Goal: Use online tool/utility: Use online tool/utility

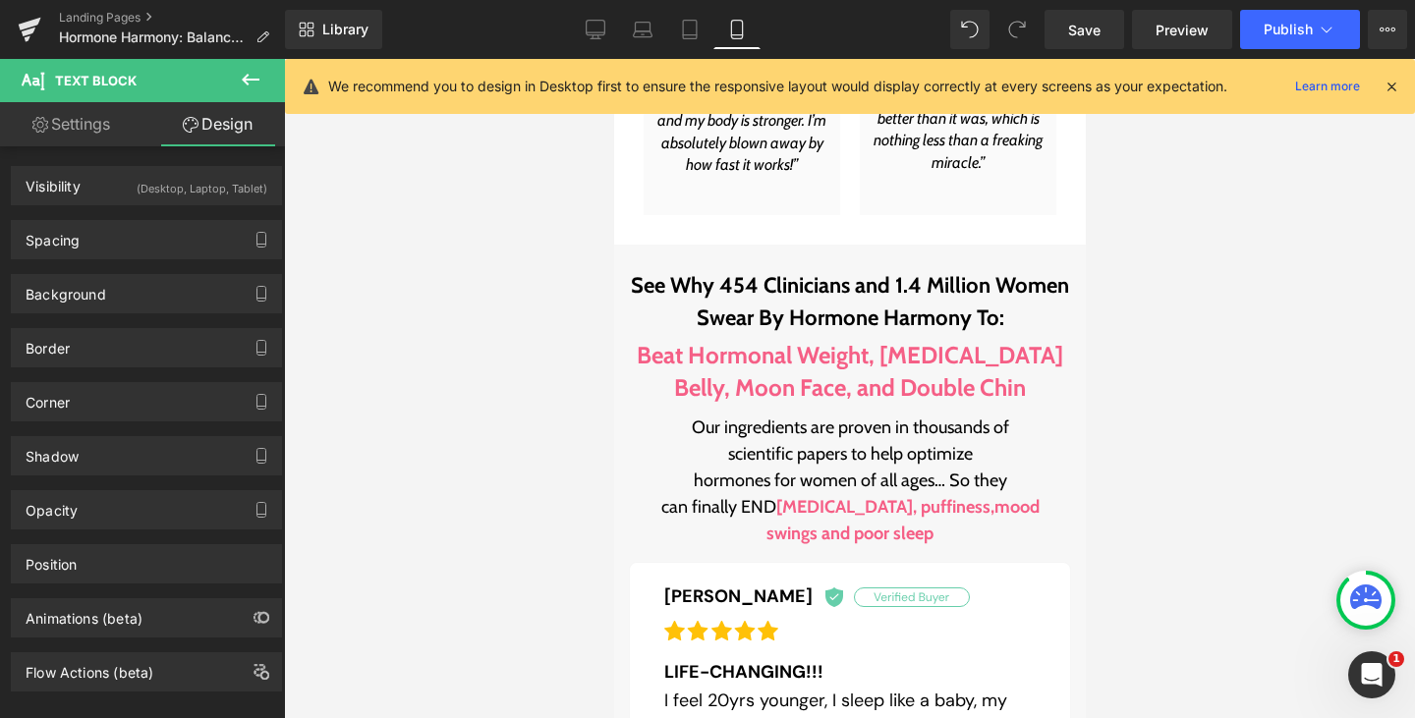
scroll to position [1815, 0]
click at [579, 20] on link "Desktop" at bounding box center [595, 29] width 47 height 39
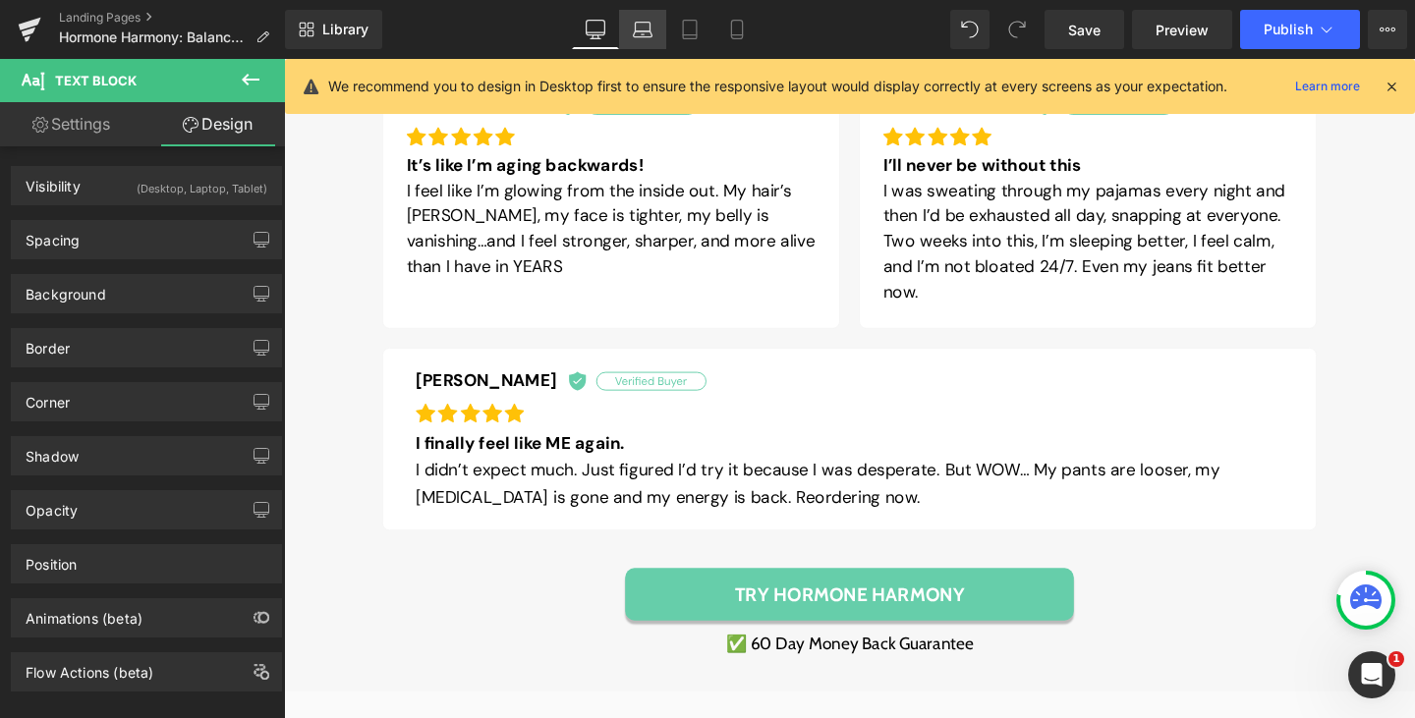
scroll to position [1216, 0]
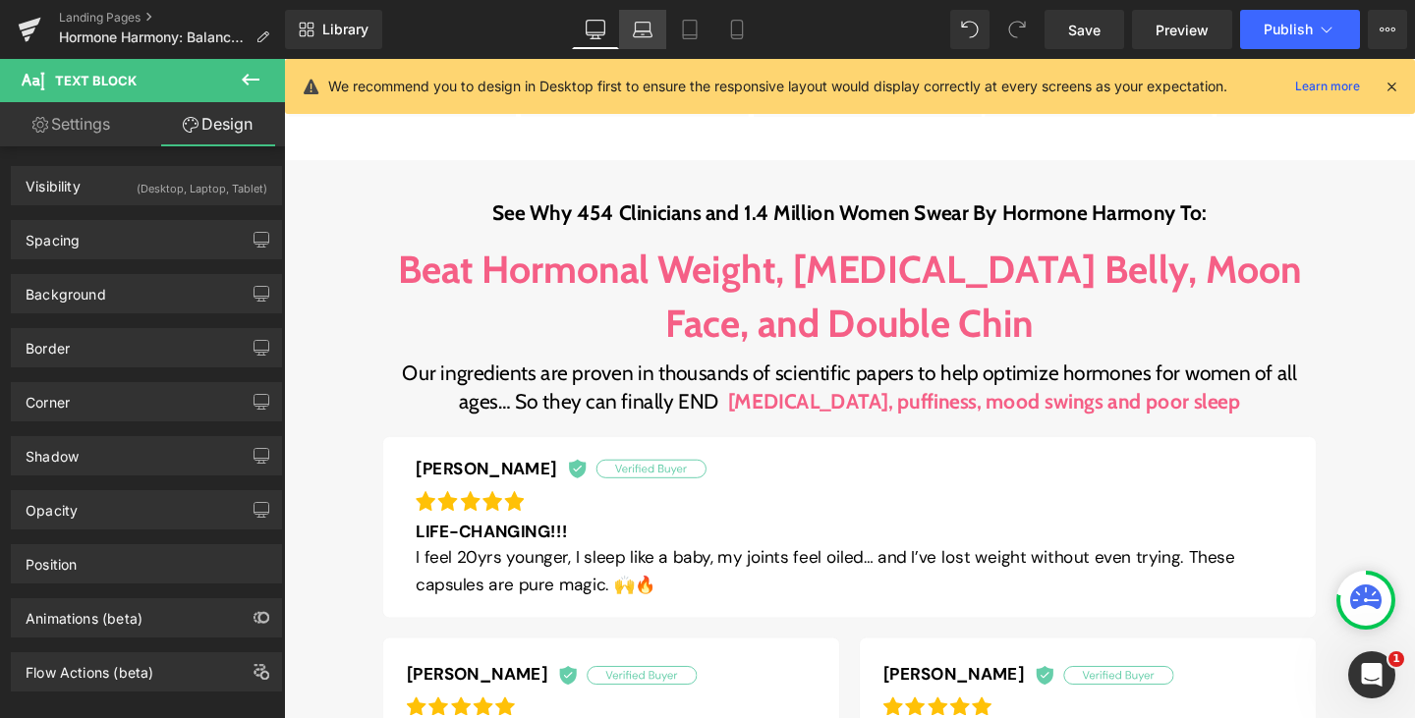
click at [643, 31] on icon at bounding box center [643, 34] width 19 height 6
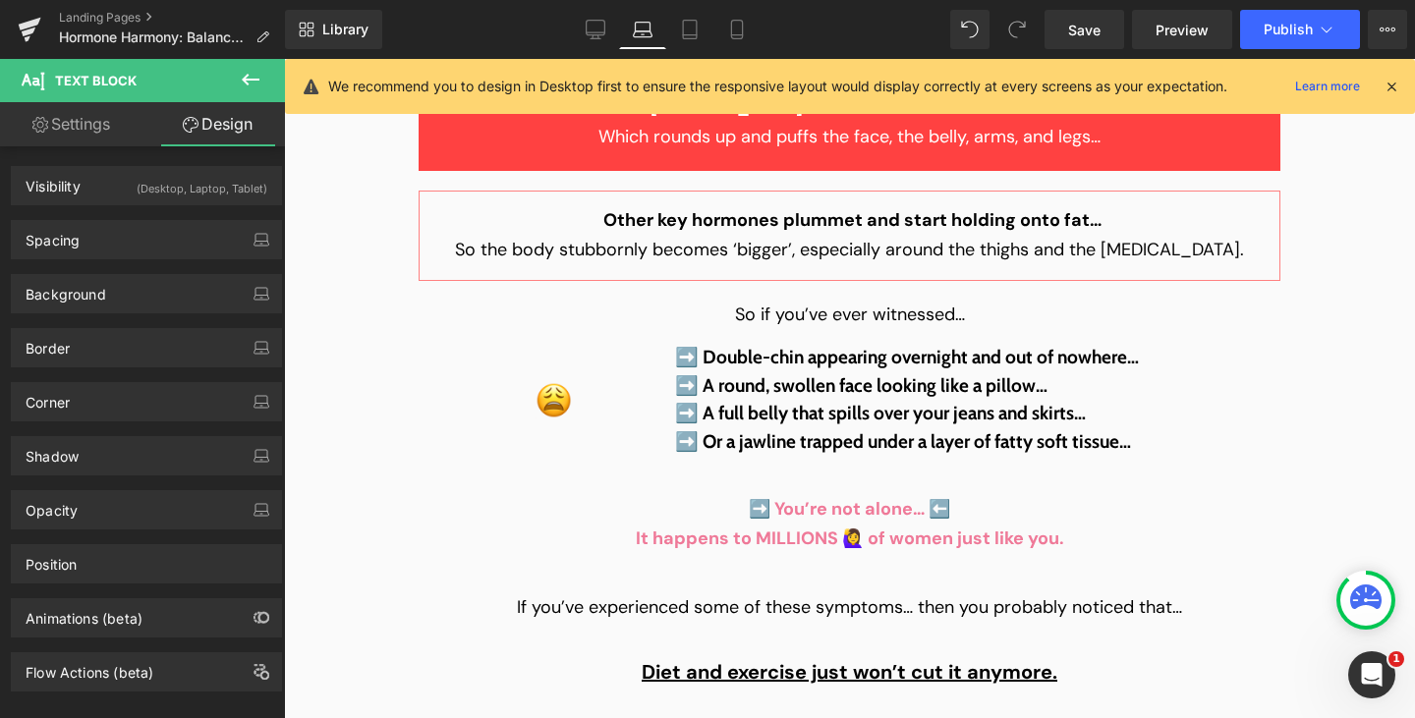
scroll to position [4022, 0]
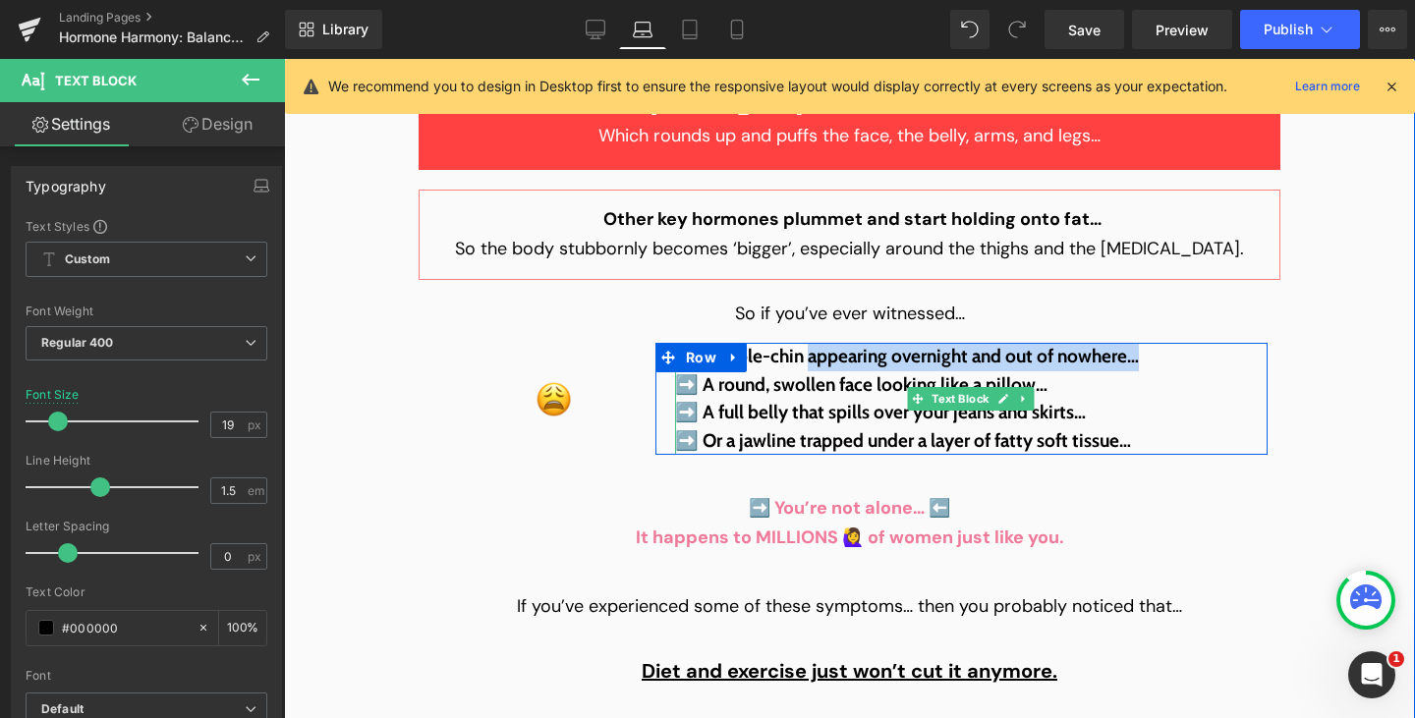
drag, startPoint x: 801, startPoint y: 228, endPoint x: 1136, endPoint y: 228, distance: 335.1
click at [1136, 343] on p "➡️ Double-chin appearing overnight and out of nowhere…" at bounding box center [971, 357] width 593 height 28
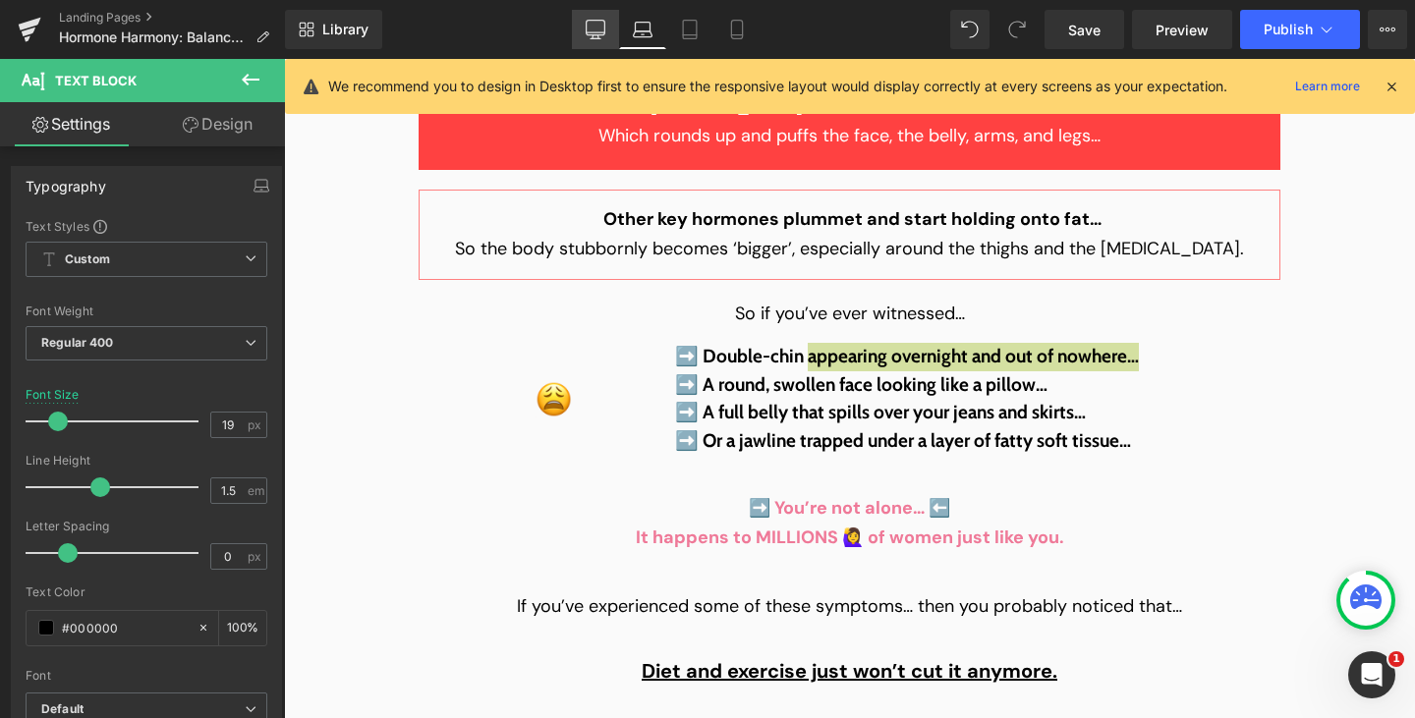
drag, startPoint x: 609, startPoint y: 18, endPoint x: 433, endPoint y: 196, distance: 250.2
click at [609, 18] on link "Desktop" at bounding box center [595, 29] width 47 height 39
type input "20"
type input "100"
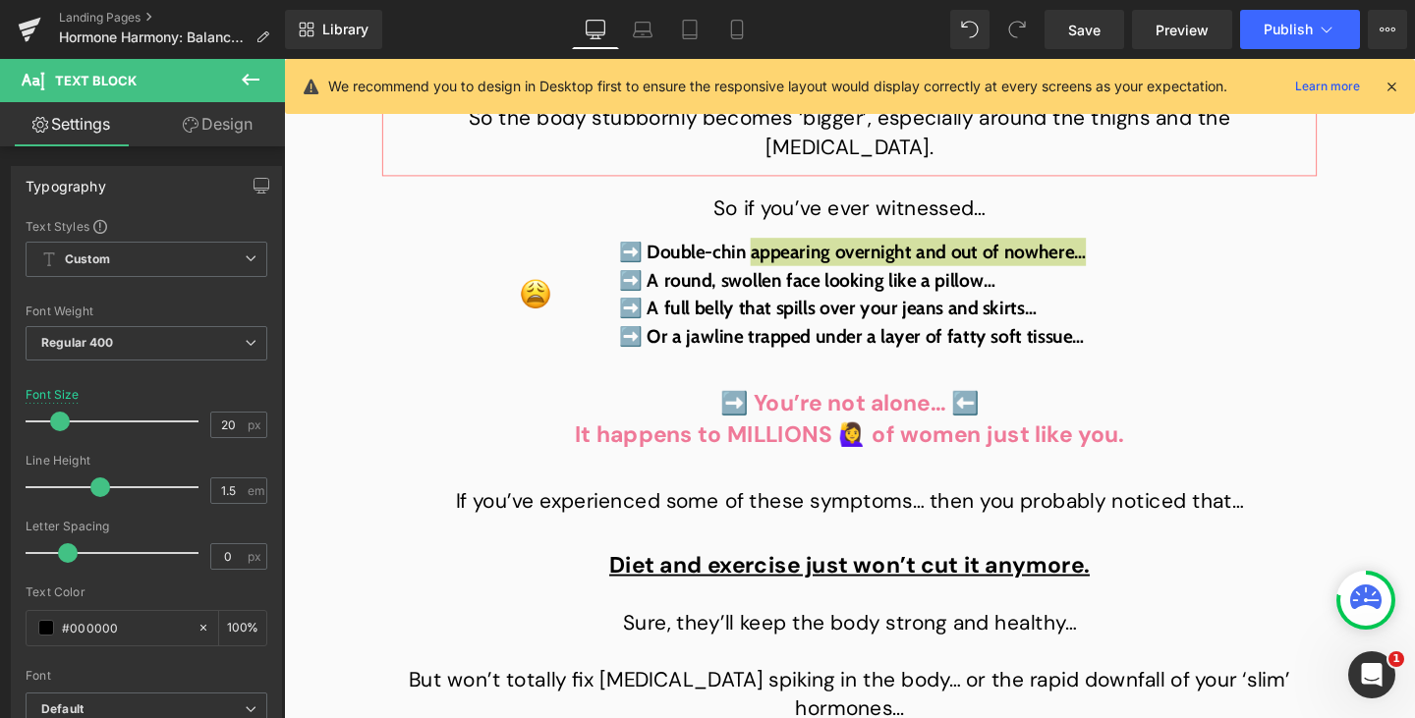
scroll to position [4125, 0]
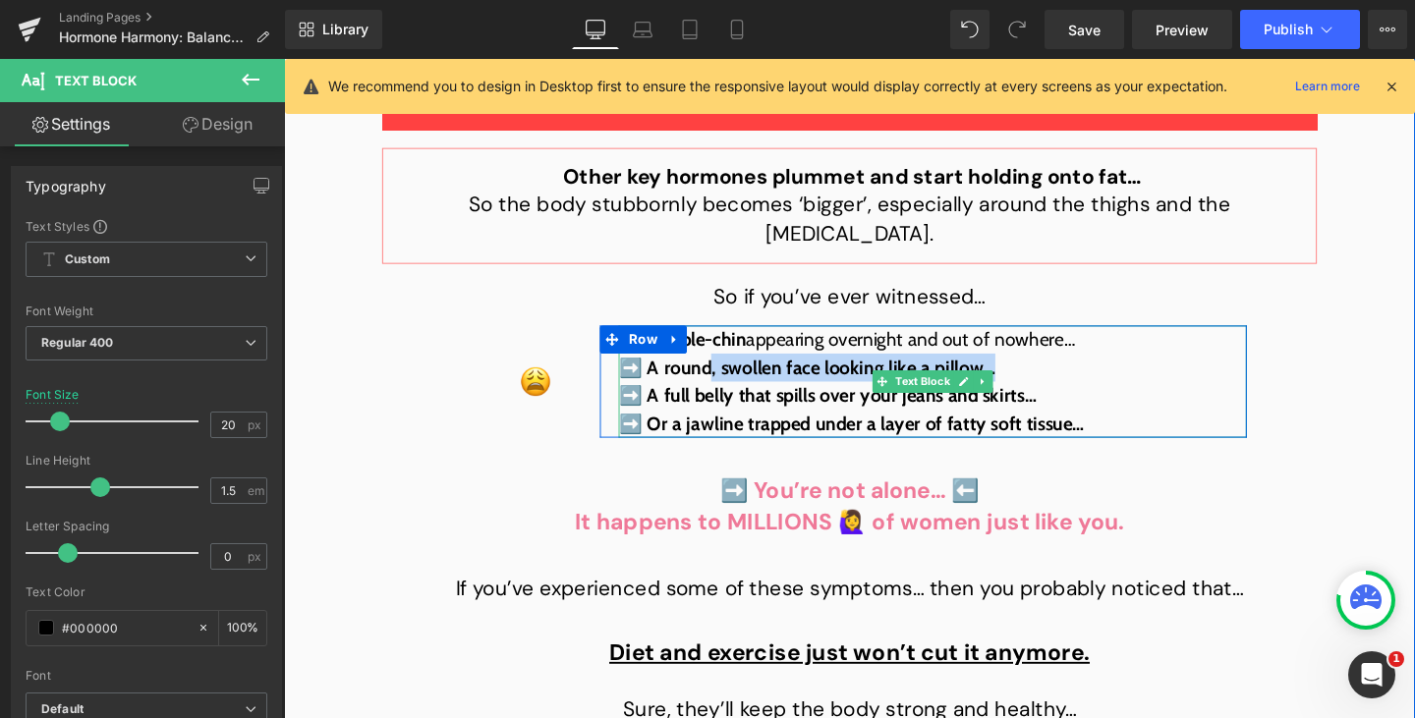
drag, startPoint x: 728, startPoint y: 265, endPoint x: 1021, endPoint y: 255, distance: 293.0
click at [1021, 371] on span "➡️ A round, swollen face looking like a pillow…" at bounding box center [834, 383] width 396 height 24
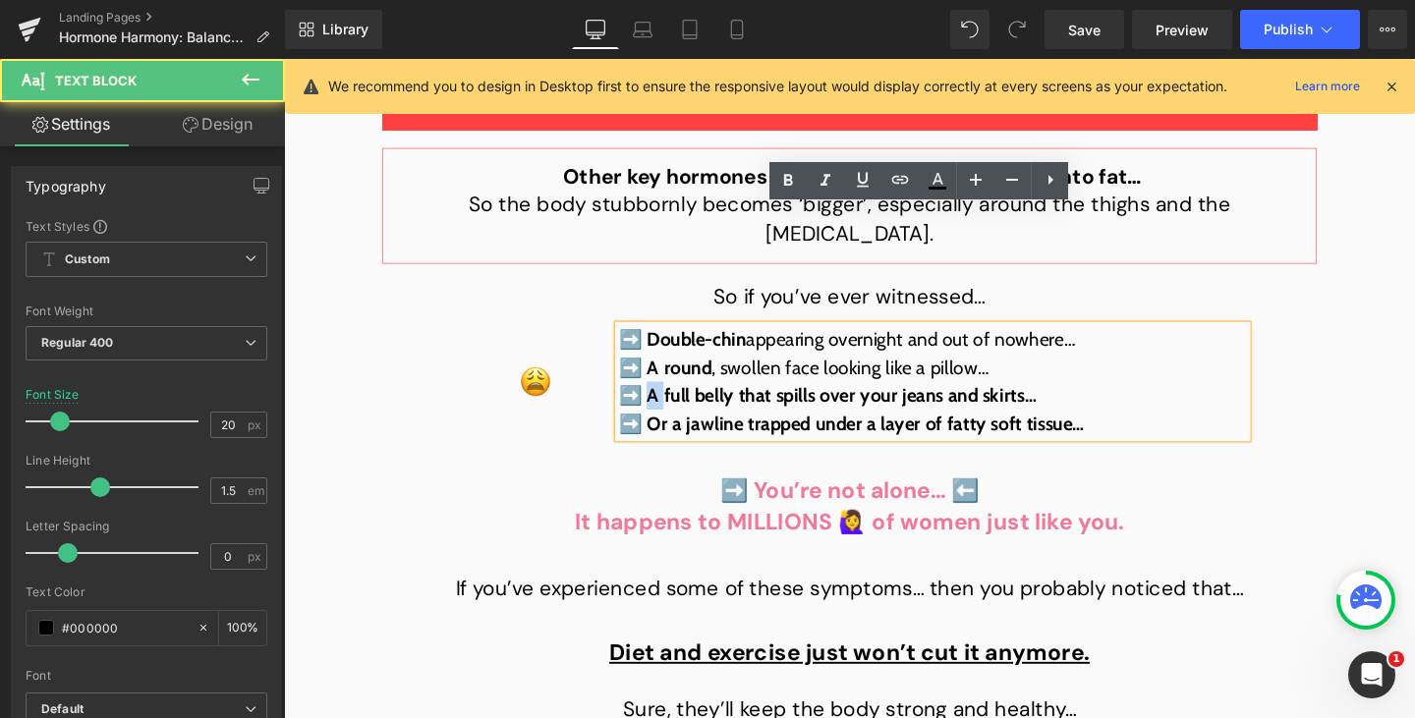
drag, startPoint x: 674, startPoint y: 286, endPoint x: 659, endPoint y: 286, distance: 14.7
click at [659, 401] on span "➡️ A full belly that spills over your jeans and skirts…" at bounding box center [855, 413] width 439 height 24
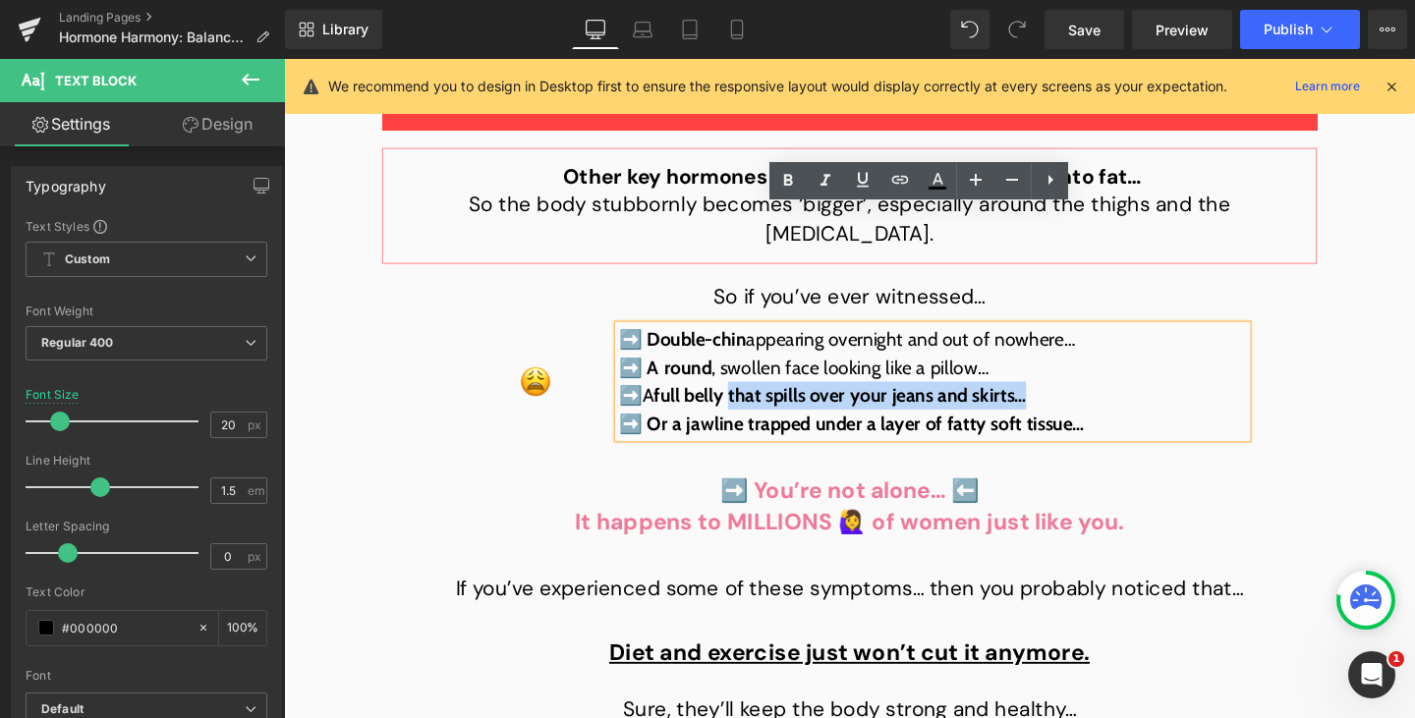
drag, startPoint x: 756, startPoint y: 281, endPoint x: 1063, endPoint y: 296, distance: 307.9
click at [1063, 401] on span "full belly that spills over your jeans and skirts…" at bounding box center [868, 413] width 392 height 24
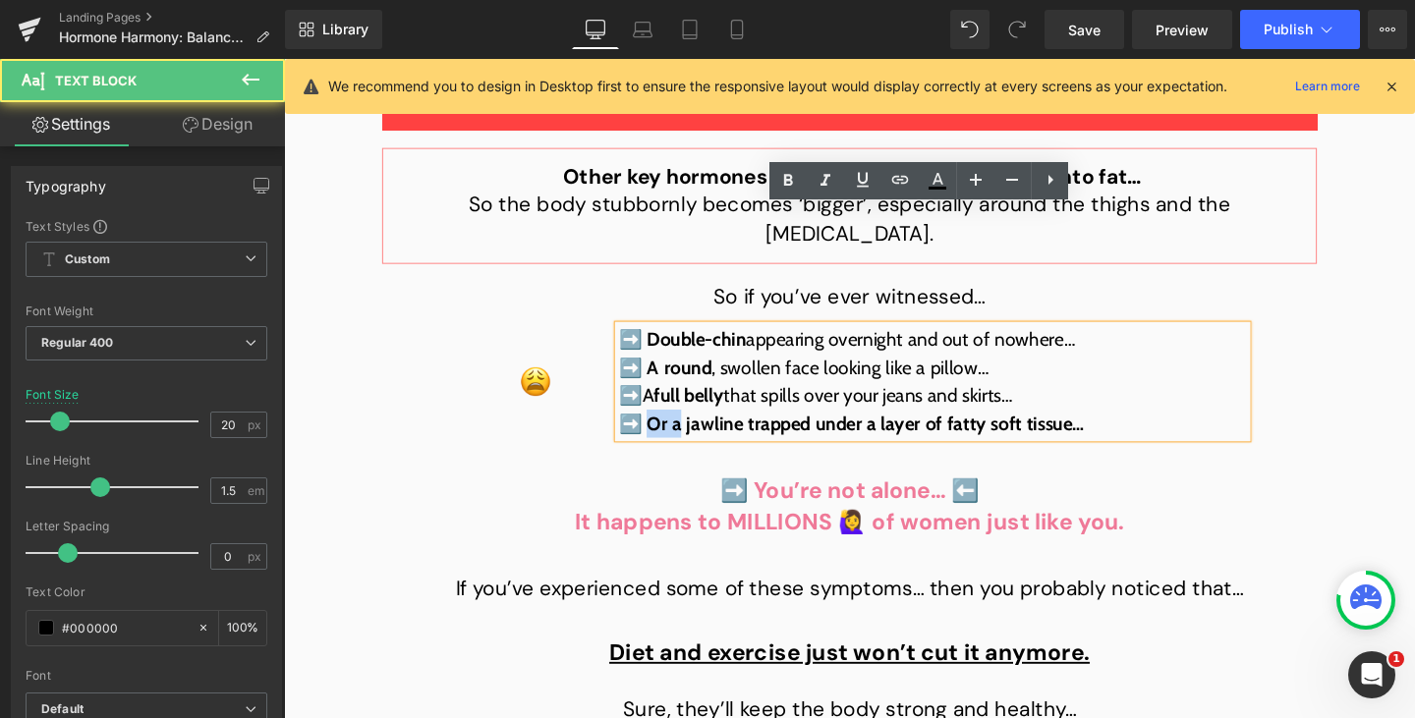
drag, startPoint x: 664, startPoint y: 319, endPoint x: 694, endPoint y: 323, distance: 29.7
click at [694, 430] on span "➡️ Or a jawline trapped under a layer of fatty soft tissue…" at bounding box center [880, 442] width 489 height 24
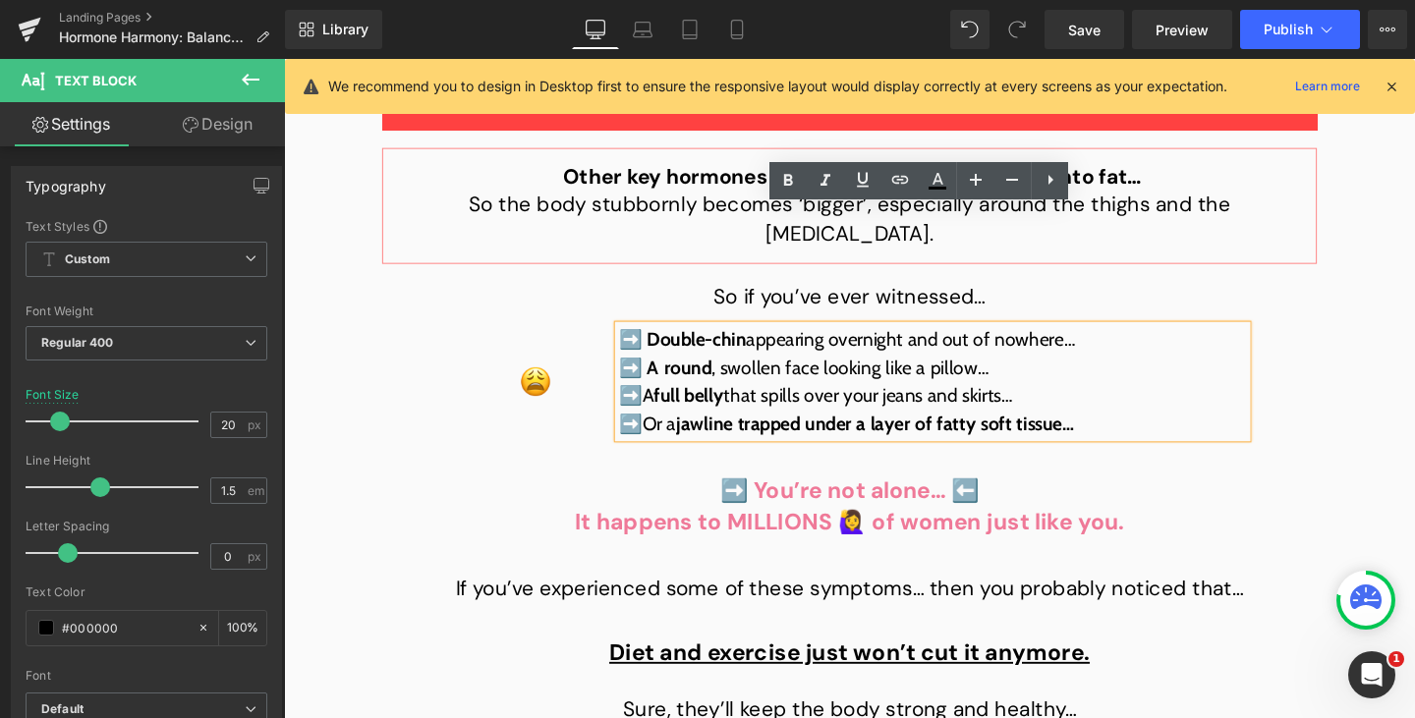
drag, startPoint x: 765, startPoint y: 320, endPoint x: 1112, endPoint y: 321, distance: 347.9
click at [1112, 430] on span "jawline trapped under a layer of fatty soft tissue…" at bounding box center [905, 442] width 419 height 24
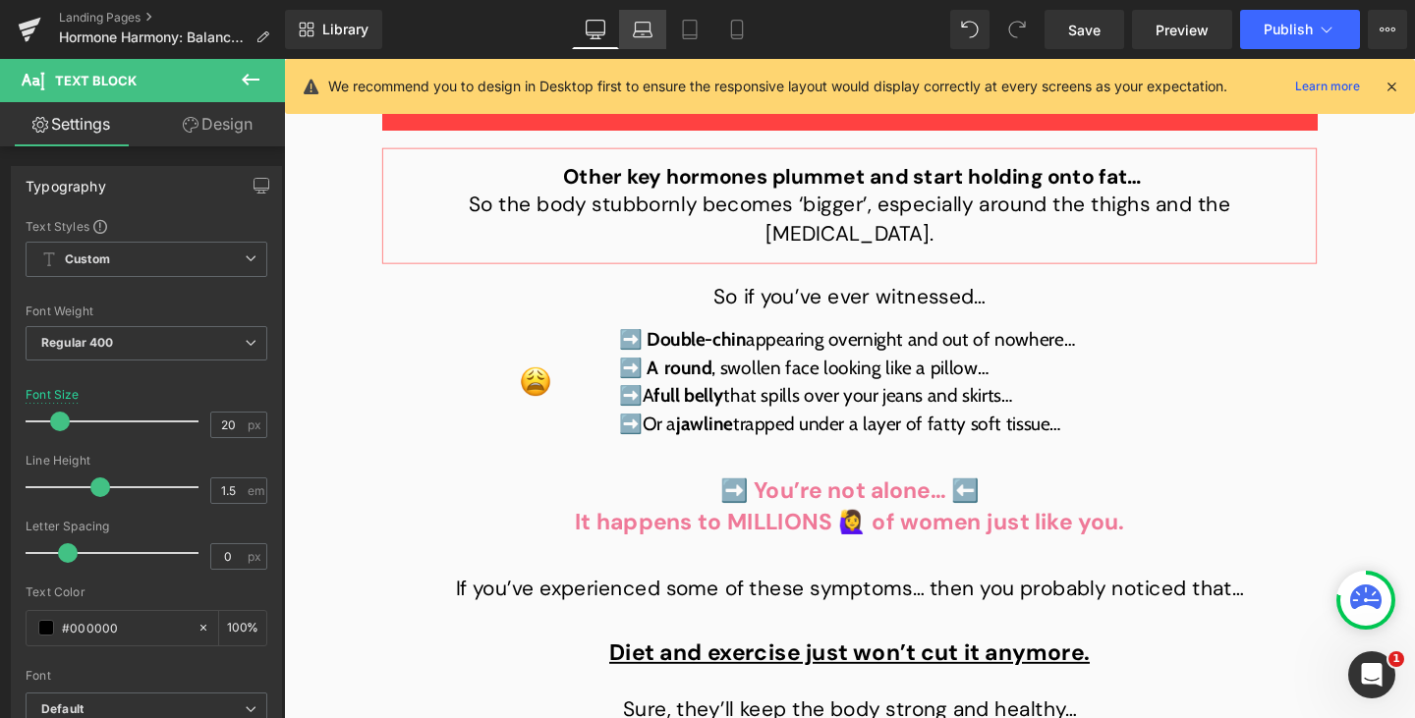
click at [651, 26] on icon at bounding box center [643, 27] width 15 height 9
type input "19"
type input "100"
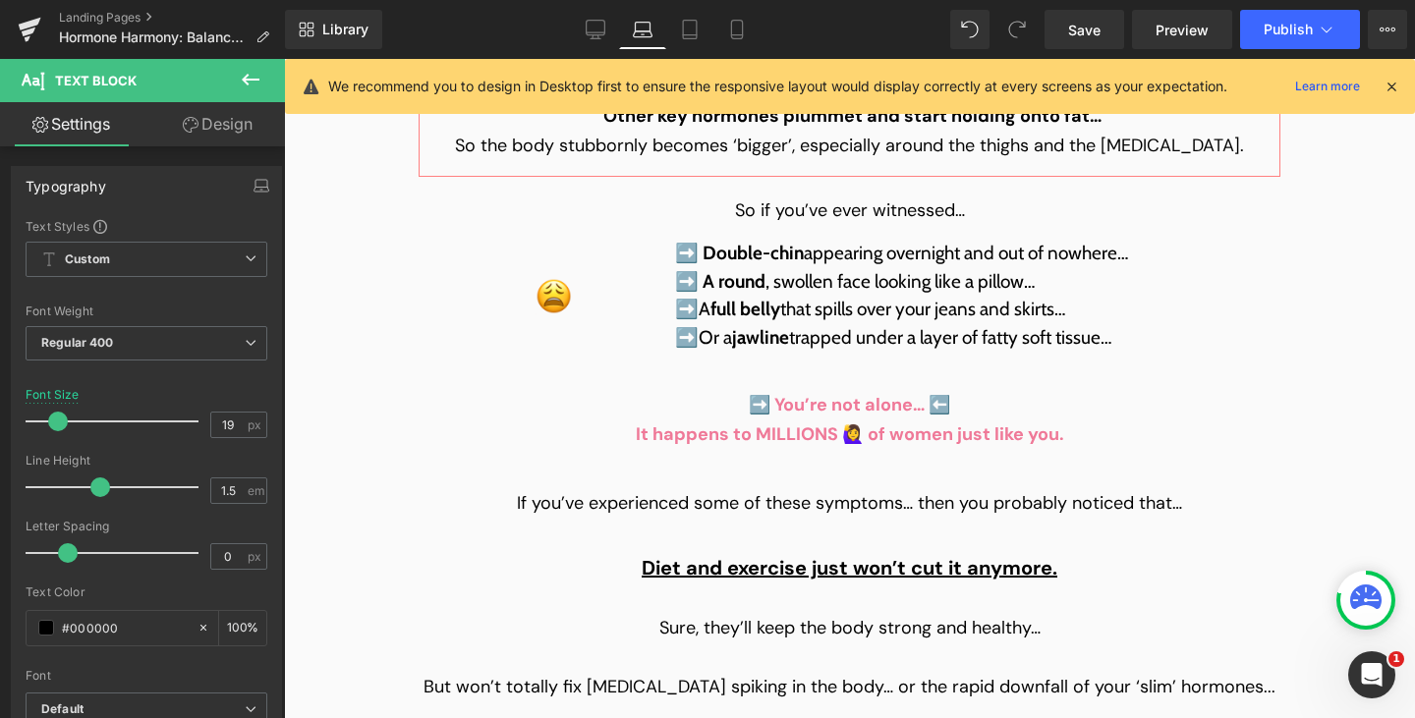
scroll to position [3981, 0]
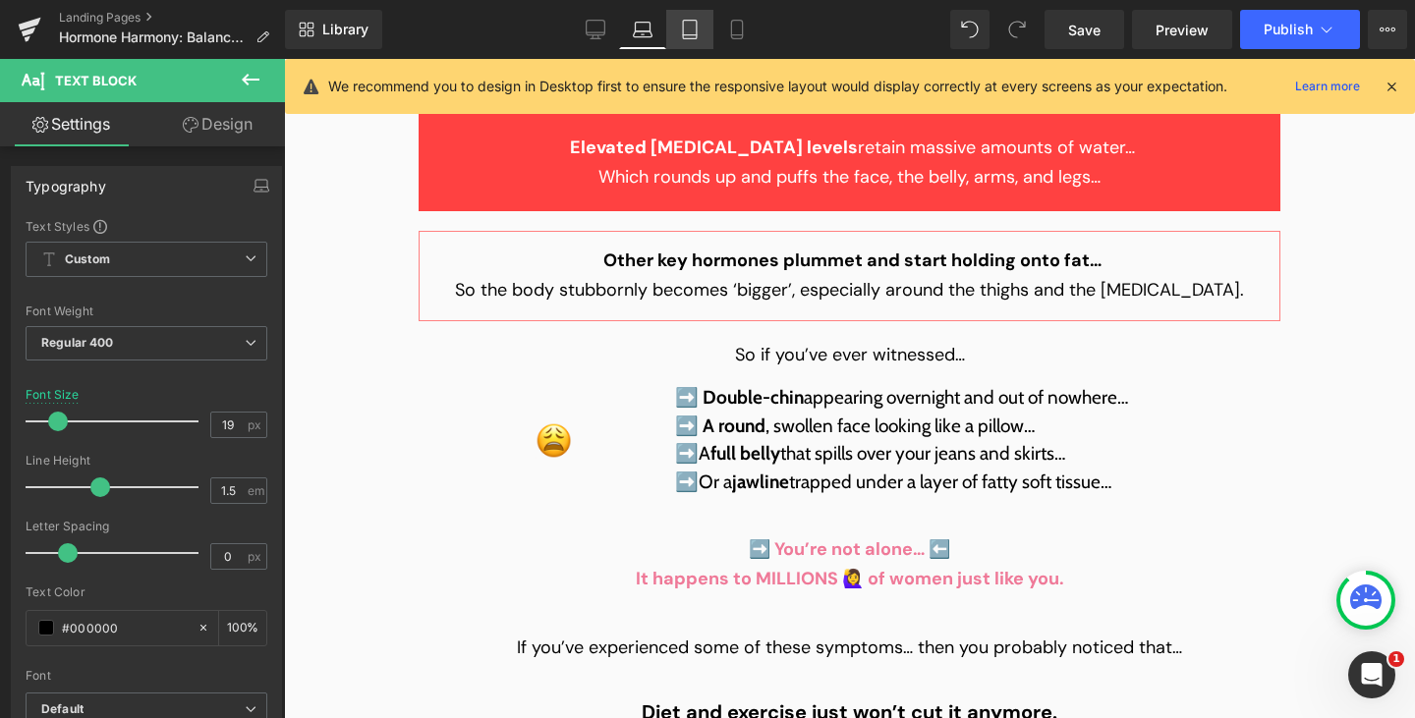
click at [685, 26] on icon at bounding box center [690, 30] width 20 height 20
type input "20"
type input "100"
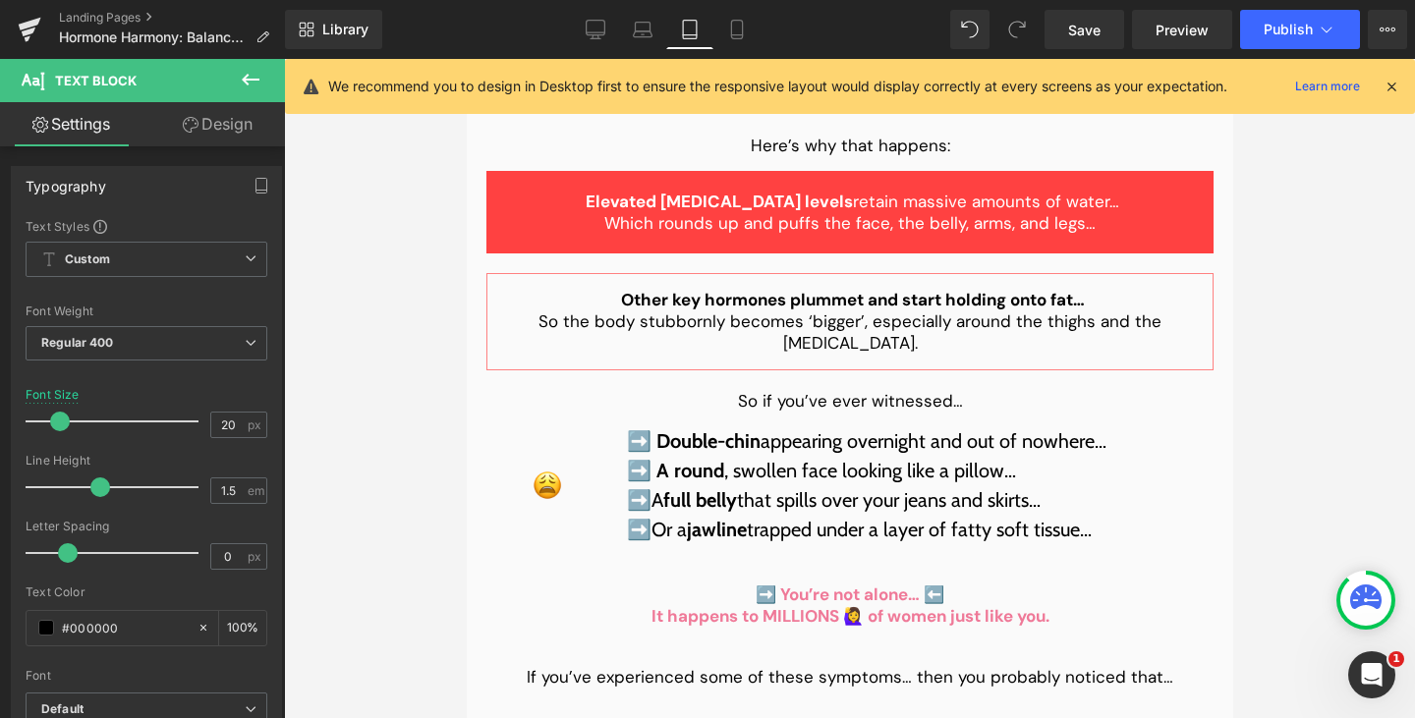
scroll to position [4077, 0]
click at [719, 28] on link "Mobile" at bounding box center [736, 29] width 47 height 39
type input "17"
type input "100"
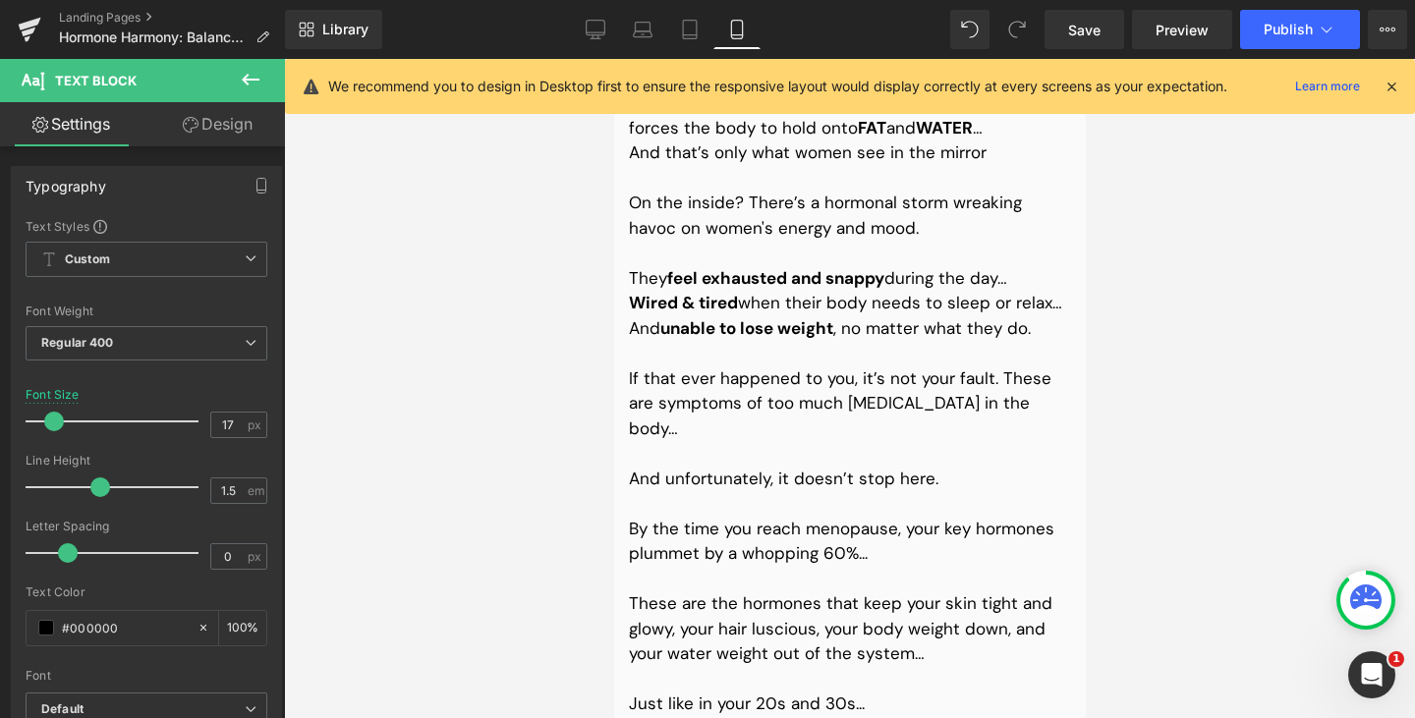
scroll to position [5205, 0]
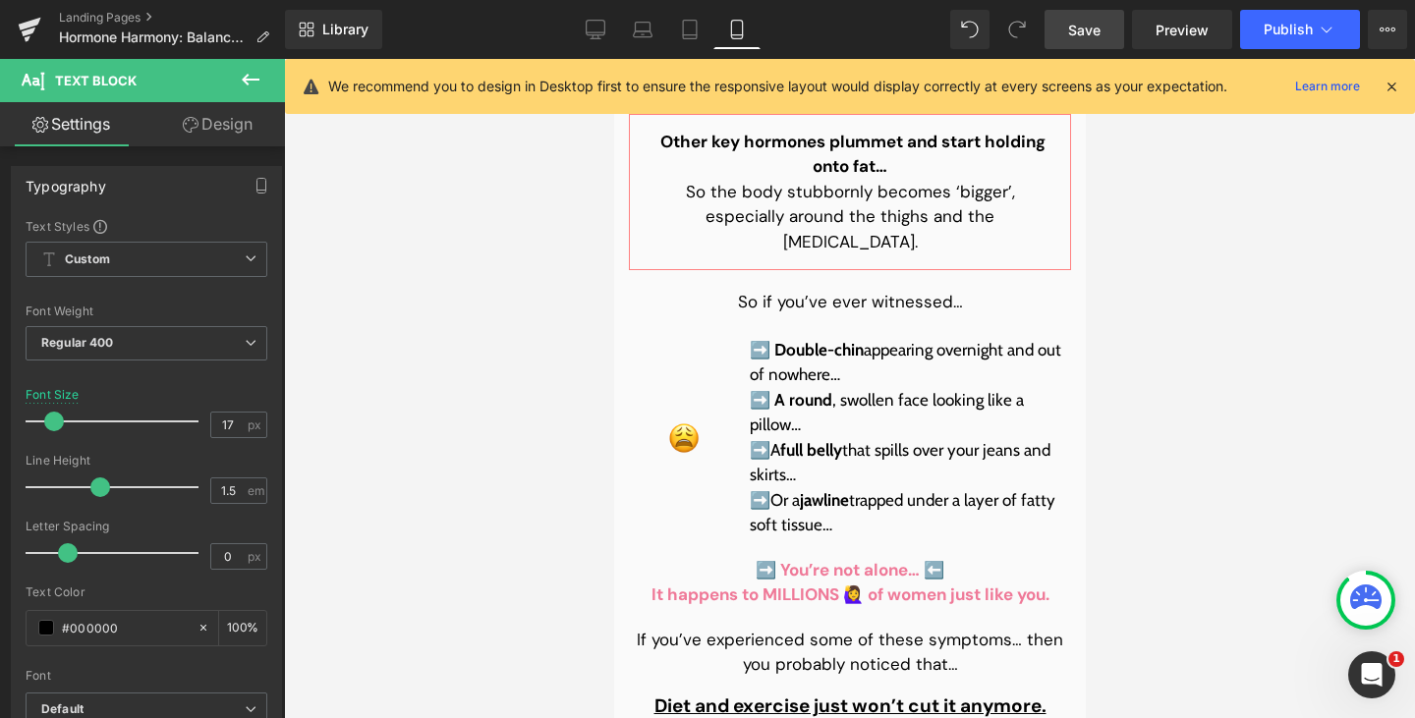
click at [1081, 28] on span "Save" at bounding box center [1084, 30] width 32 height 21
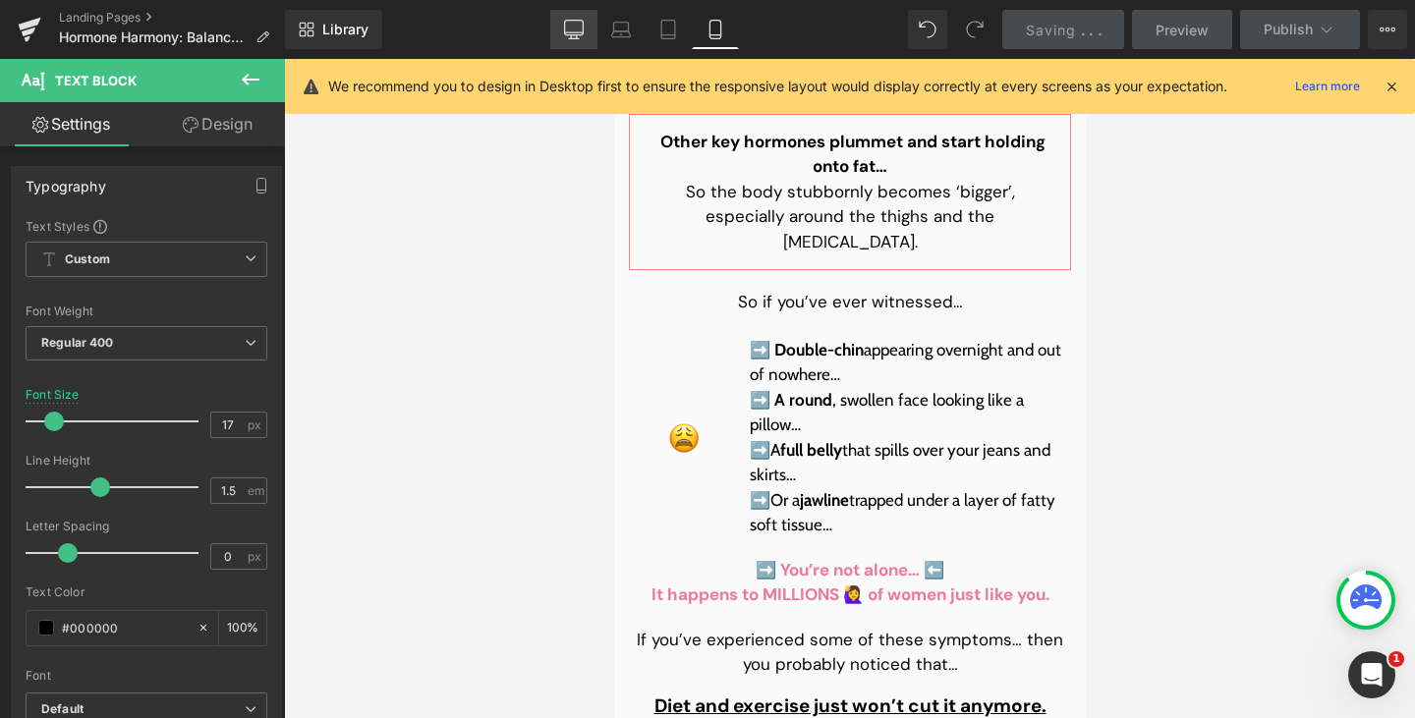
click at [571, 26] on icon at bounding box center [574, 30] width 20 height 20
type input "20"
type input "100"
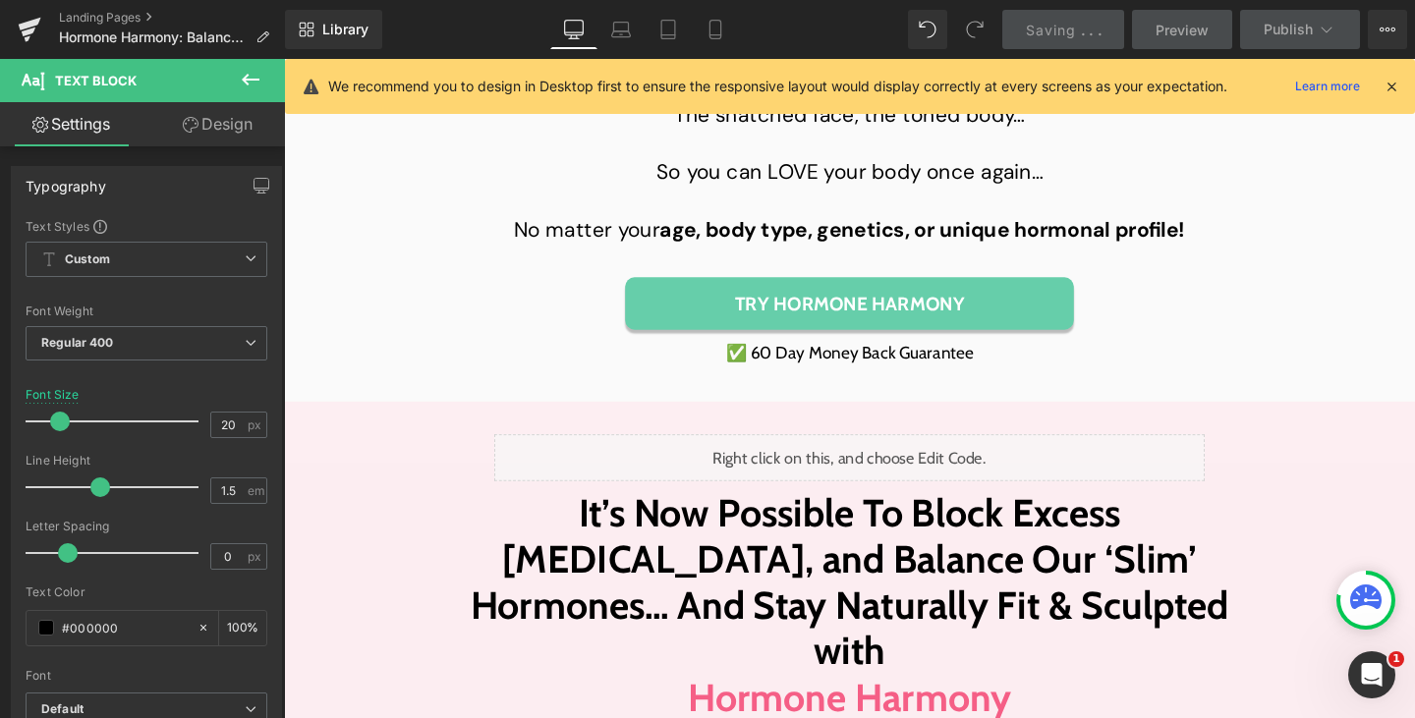
scroll to position [4084, 0]
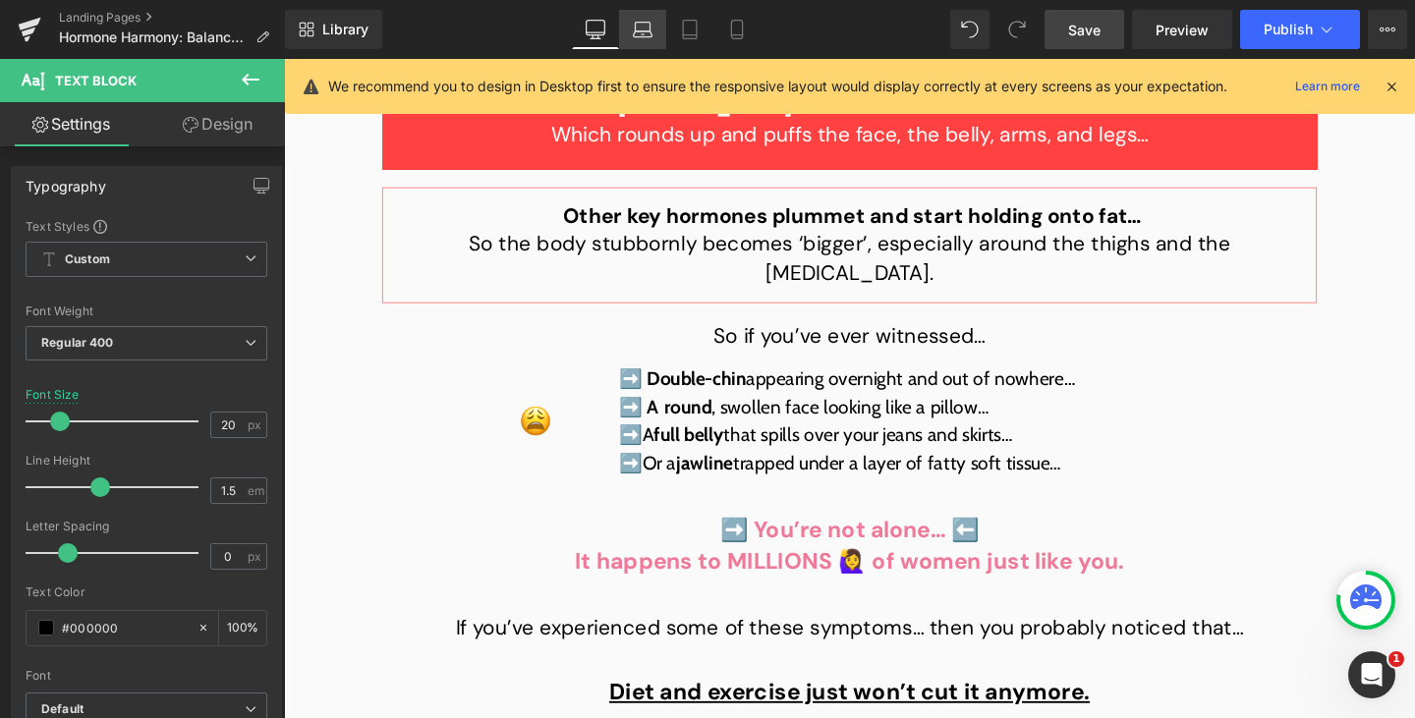
click at [648, 25] on icon at bounding box center [643, 30] width 20 height 20
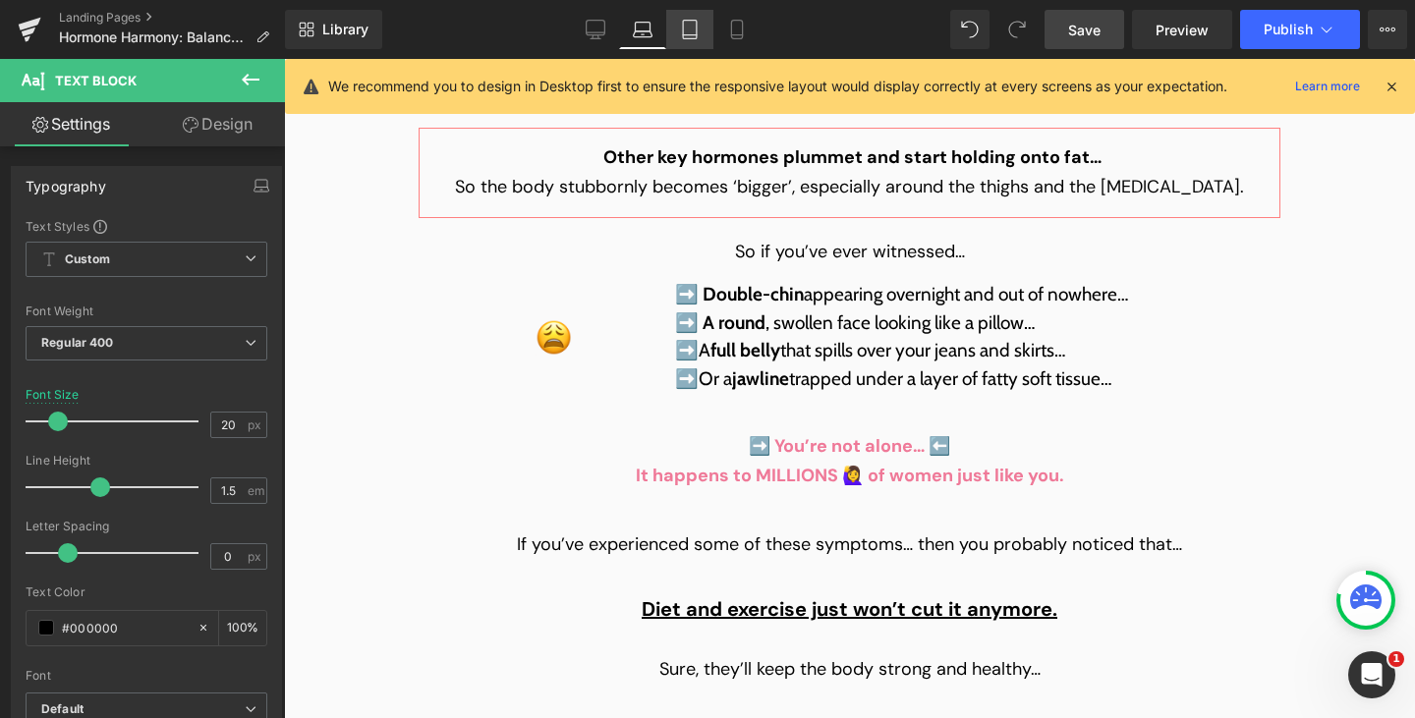
type input "19"
type input "100"
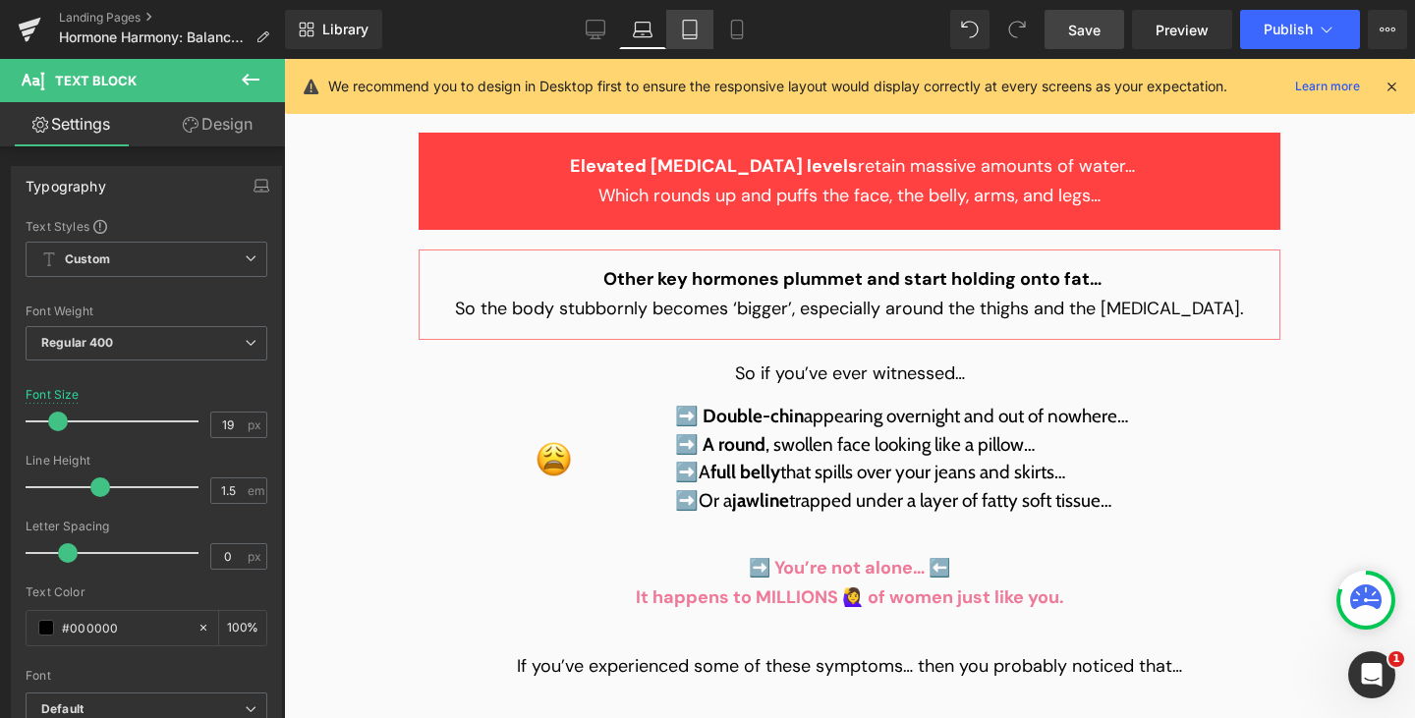
click at [691, 33] on icon at bounding box center [690, 30] width 20 height 20
type input "20"
type input "100"
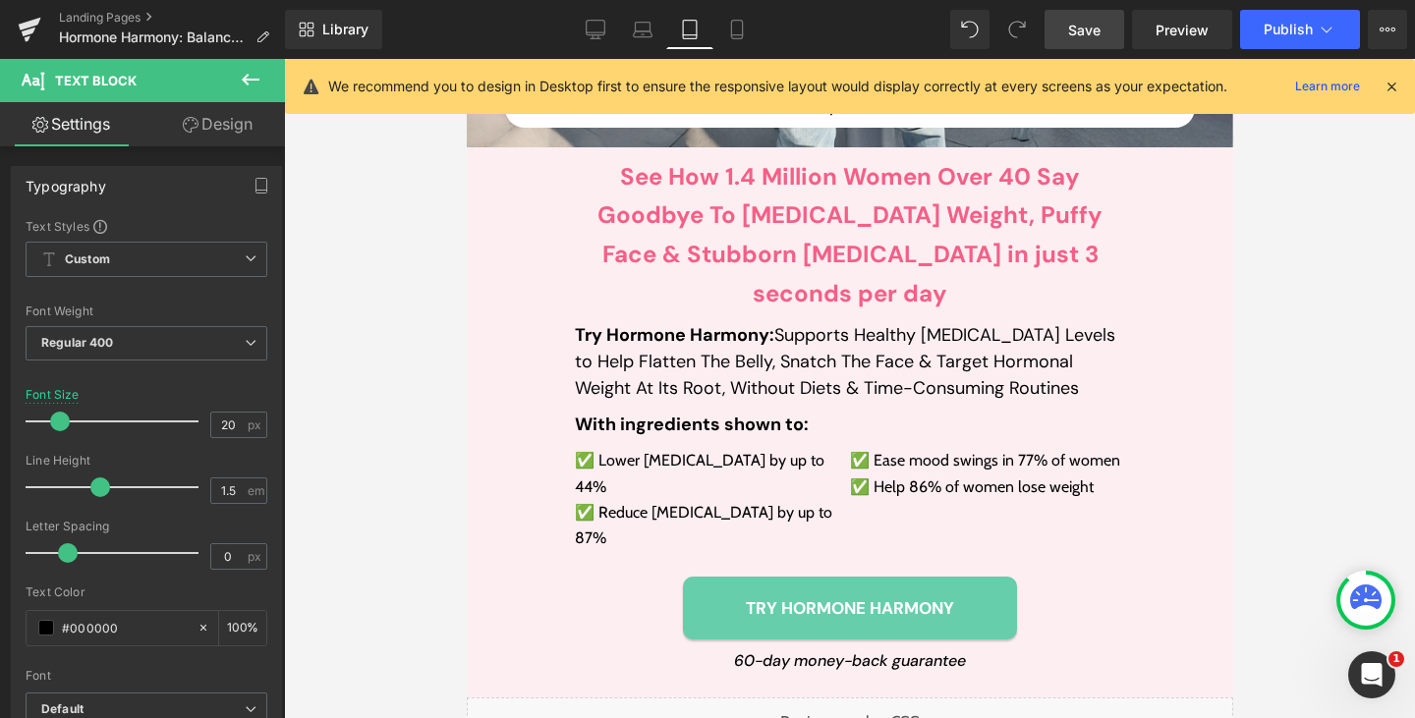
scroll to position [722, 0]
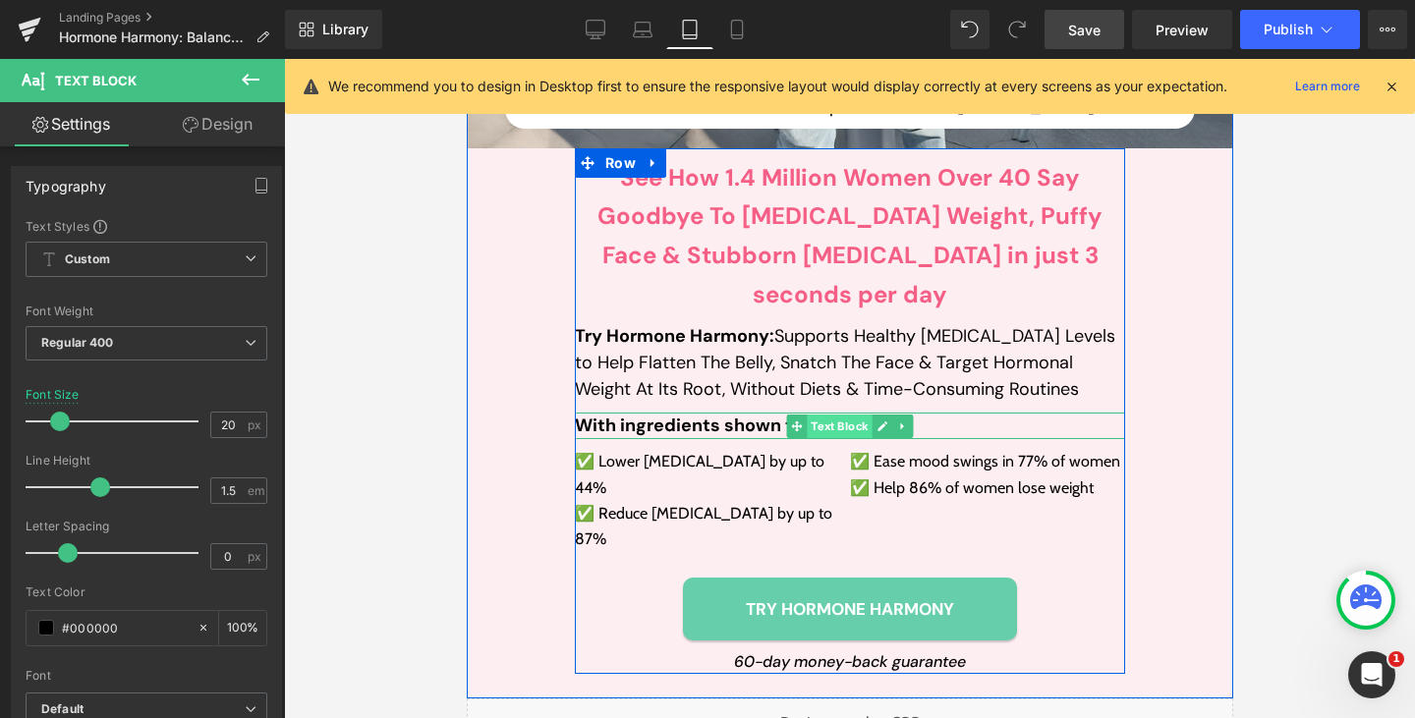
click at [818, 415] on span "Text Block" at bounding box center [838, 427] width 65 height 24
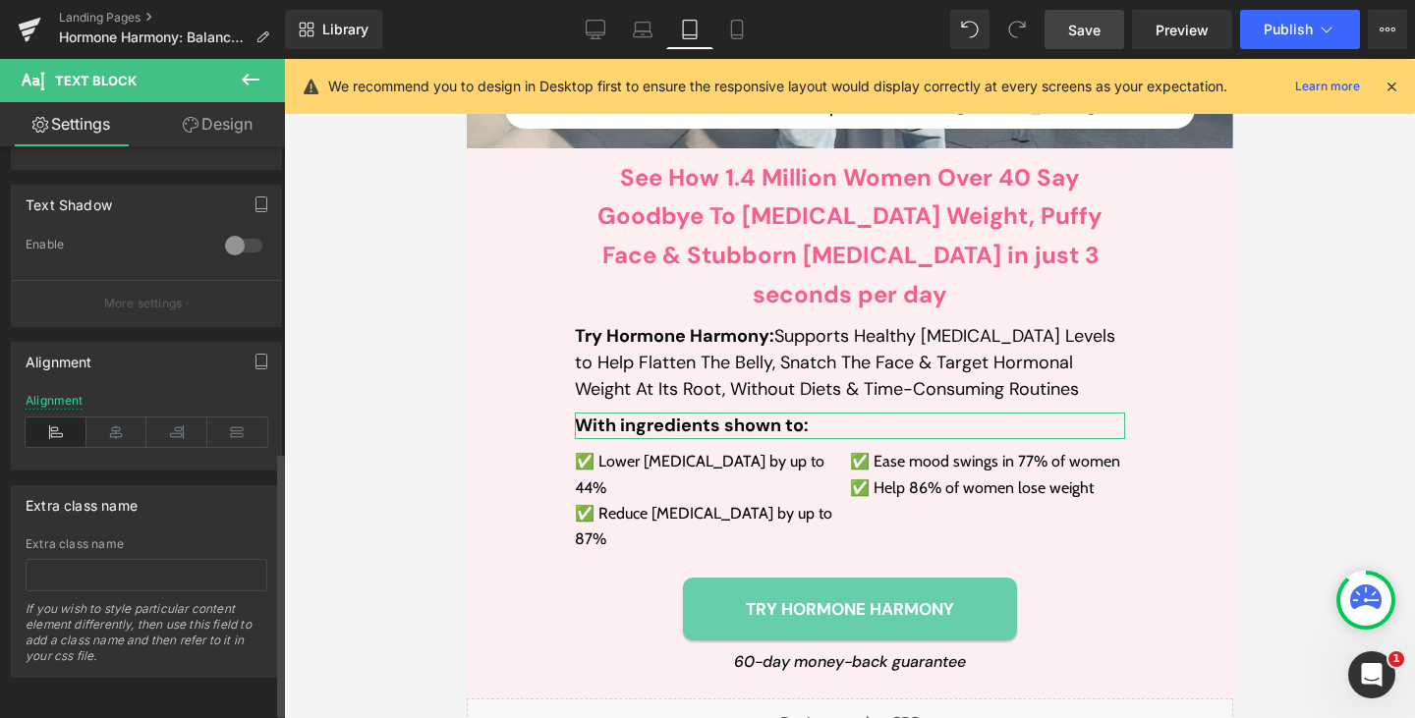
scroll to position [659, 0]
click at [124, 436] on icon at bounding box center [116, 432] width 61 height 29
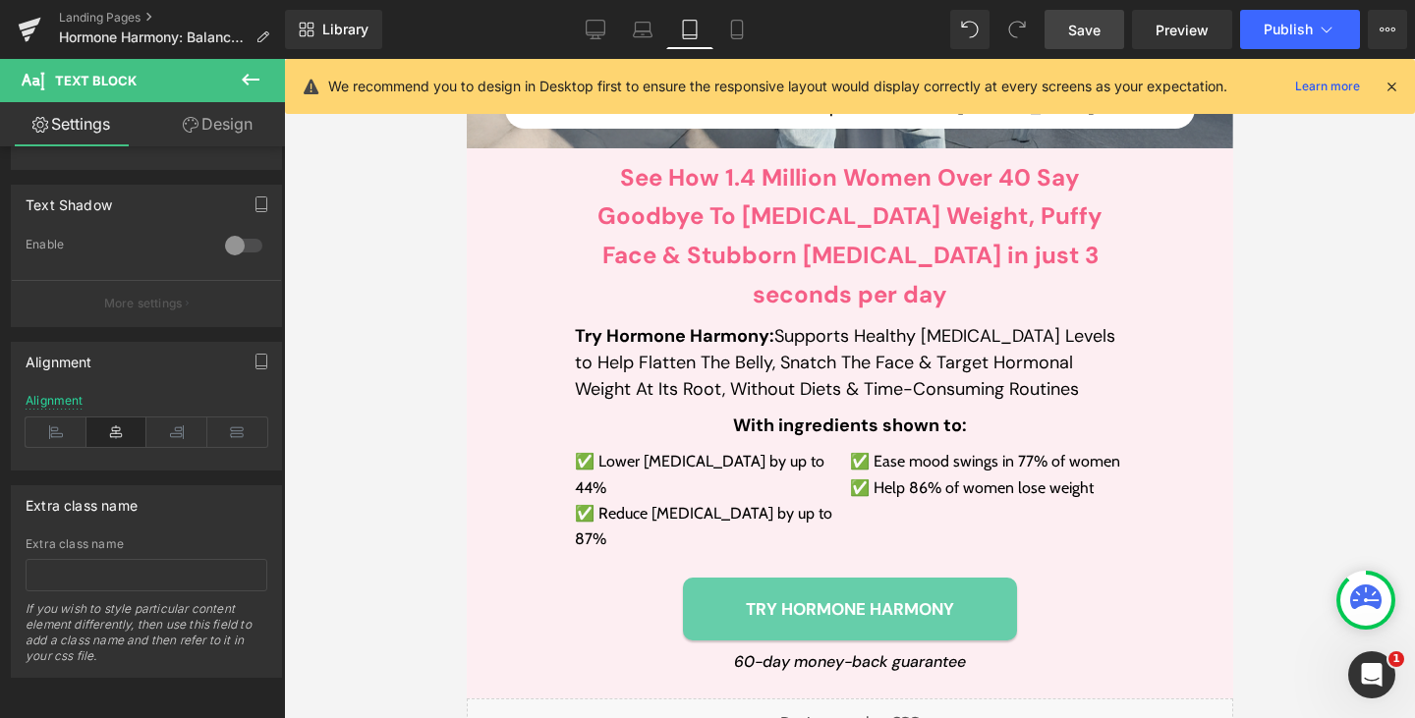
click at [1084, 24] on span "Save" at bounding box center [1084, 30] width 32 height 21
